Goal: Task Accomplishment & Management: Use online tool/utility

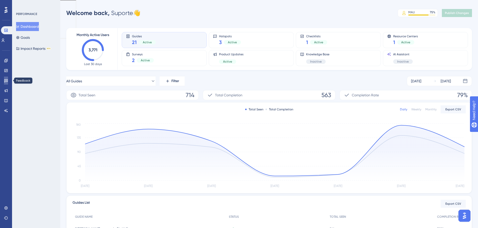
click at [8, 80] on link at bounding box center [6, 81] width 4 height 8
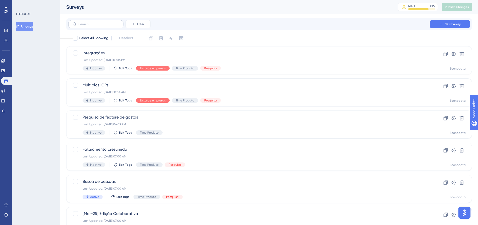
click at [109, 28] on div "Filter New Survey" at bounding box center [269, 24] width 406 height 12
click at [107, 25] on input "text" at bounding box center [98, 24] width 41 height 4
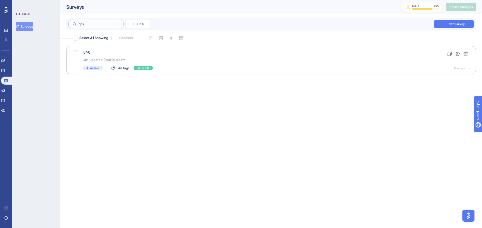
type input "nps"
click at [188, 61] on div "Last Updated: [DATE] 01:53 PM" at bounding box center [251, 60] width 337 height 4
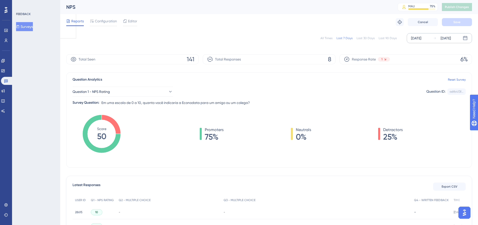
click at [421, 38] on div "[DATE]" at bounding box center [416, 38] width 10 height 6
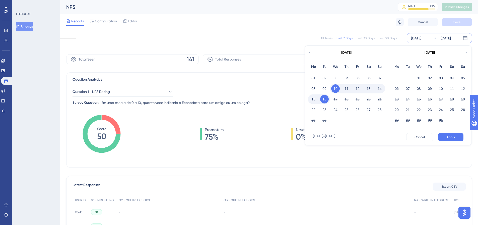
click at [310, 53] on icon at bounding box center [310, 52] width 4 height 5
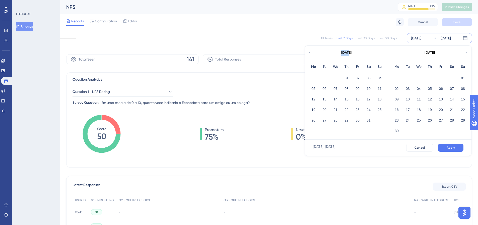
click at [310, 53] on icon at bounding box center [310, 52] width 4 height 5
click at [334, 75] on button "01" at bounding box center [335, 78] width 9 height 9
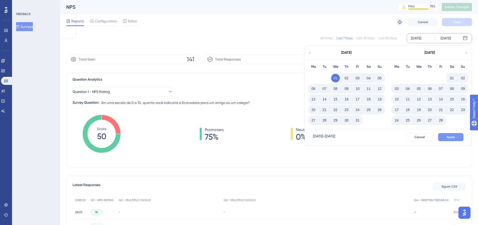
click at [450, 137] on span "Apply" at bounding box center [450, 137] width 8 height 4
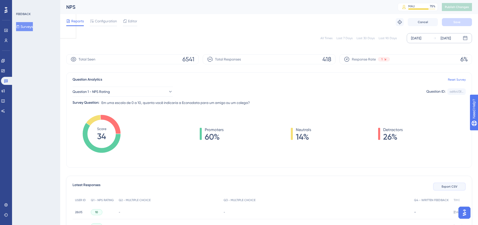
click at [451, 186] on span "Export CSV" at bounding box center [449, 186] width 16 height 4
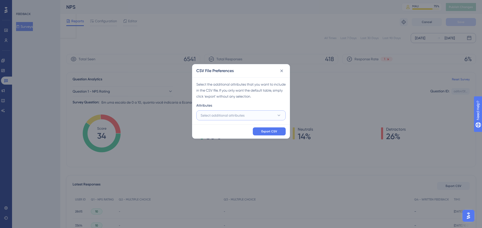
click at [261, 114] on button "Select additional attributes" at bounding box center [240, 116] width 89 height 10
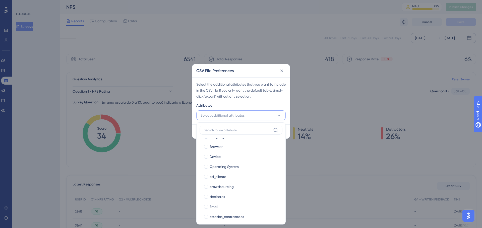
scroll to position [50, 0]
click at [250, 164] on div "cd_cliente" at bounding box center [243, 166] width 69 height 6
checkbox input "true"
click at [250, 102] on div "Select the additional attributes that you want to include in the CSV file. If y…" at bounding box center [240, 100] width 97 height 47
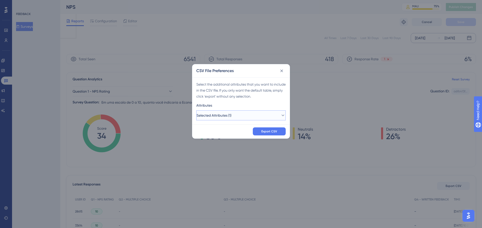
click at [250, 114] on button "Selected Attributes (1)" at bounding box center [240, 116] width 89 height 10
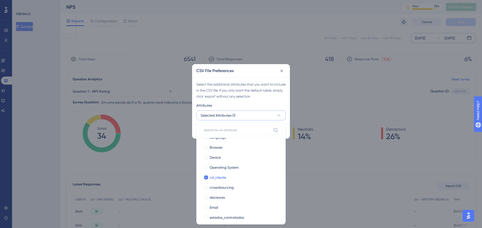
scroll to position [75, 0]
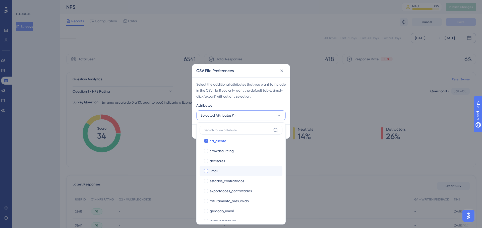
click at [233, 169] on div "Email" at bounding box center [243, 171] width 69 height 6
checkbox input "true"
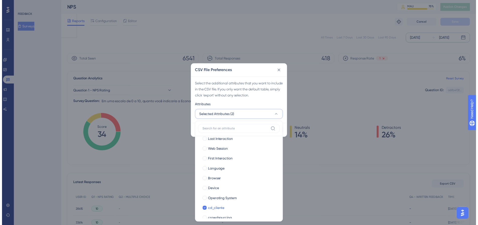
scroll to position [0, 0]
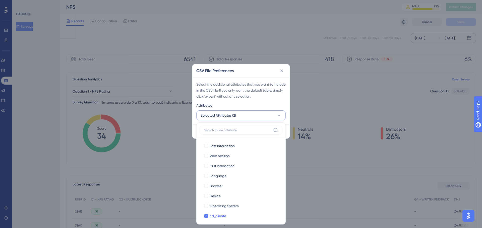
click at [260, 103] on div "Attributes" at bounding box center [240, 107] width 89 height 8
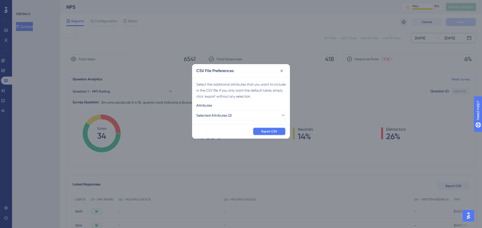
click at [262, 131] on span "Export CSV" at bounding box center [269, 132] width 16 height 4
